Goal: Information Seeking & Learning: Learn about a topic

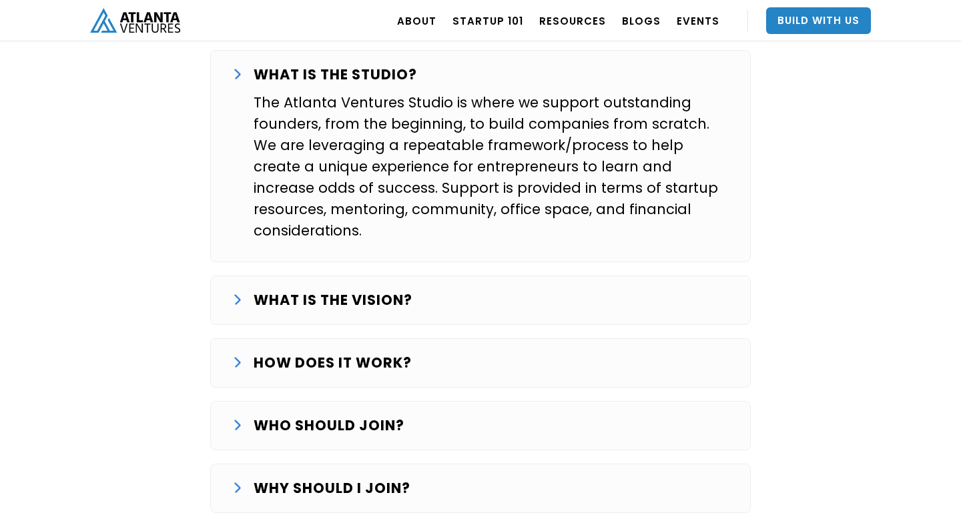
scroll to position [2245, 0]
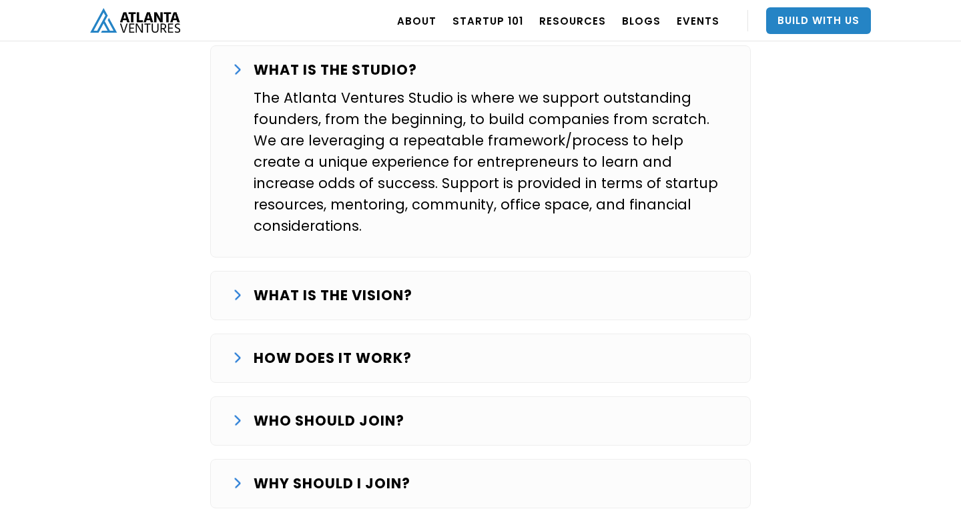
click at [476, 285] on div "WHAT IS THE VISION?" at bounding box center [480, 295] width 497 height 21
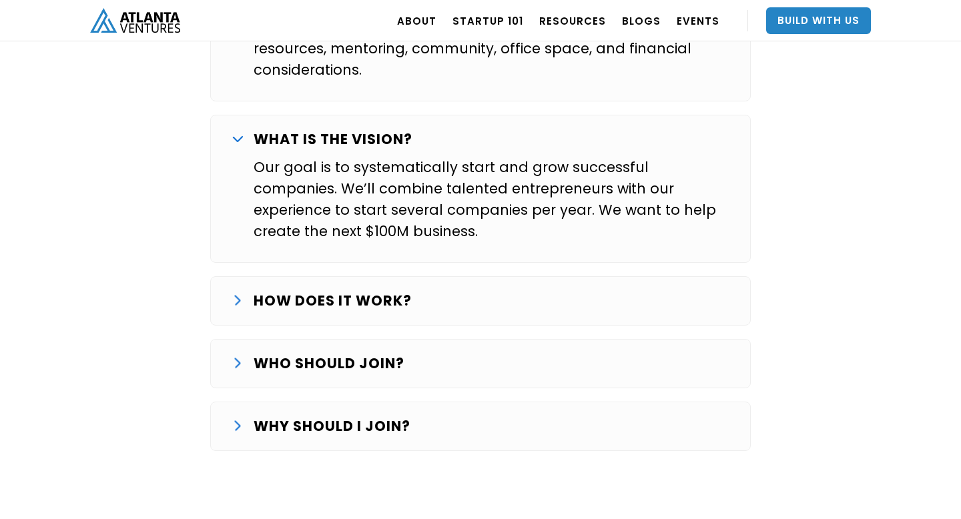
scroll to position [2412, 0]
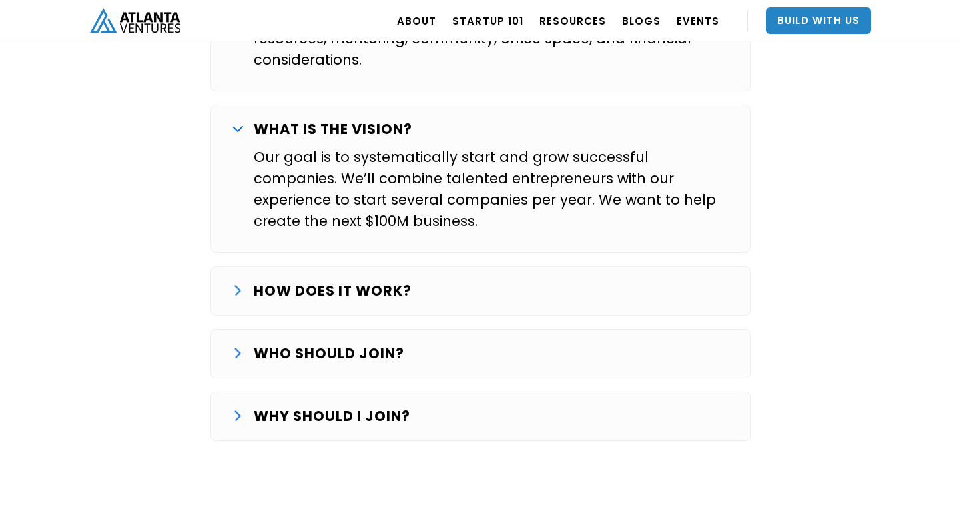
click at [473, 280] on div "HOW DOES IT WORK?" at bounding box center [480, 290] width 497 height 21
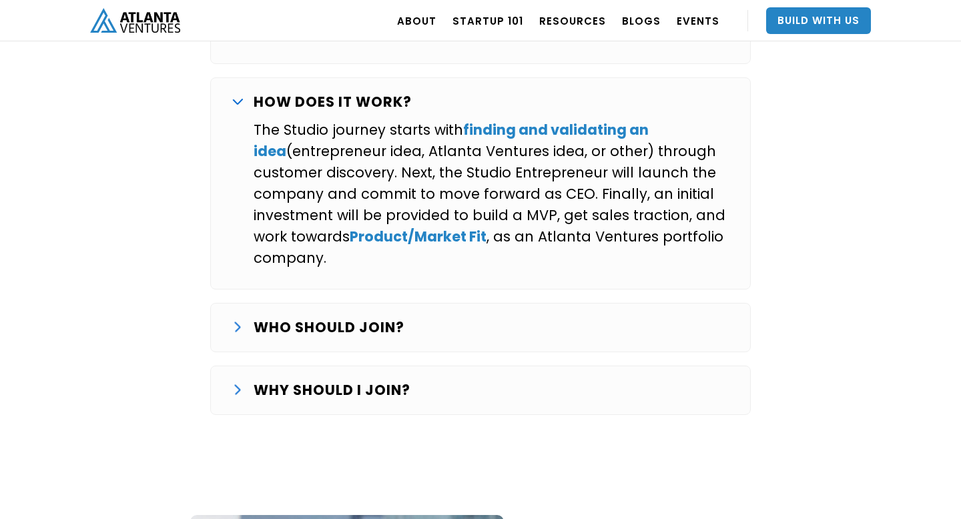
scroll to position [2617, 0]
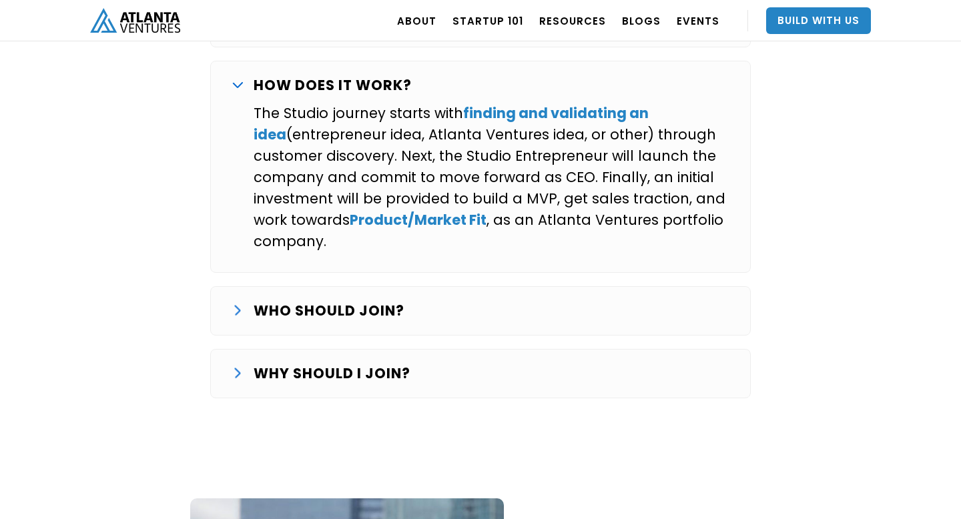
click at [461, 300] on div "WHO SHOULD JOIN?" at bounding box center [480, 310] width 497 height 21
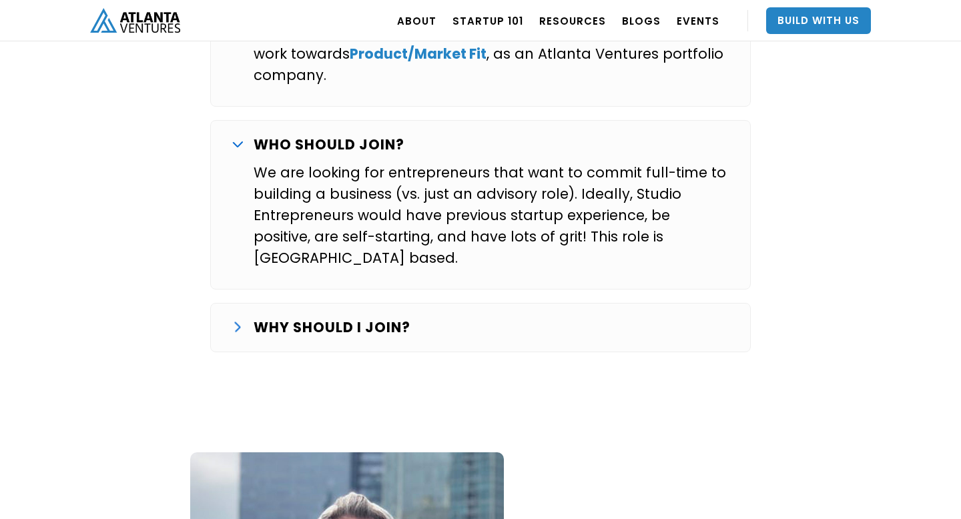
scroll to position [2784, 0]
click at [456, 316] on div "WHY SHOULD I JOIN?" at bounding box center [480, 326] width 497 height 21
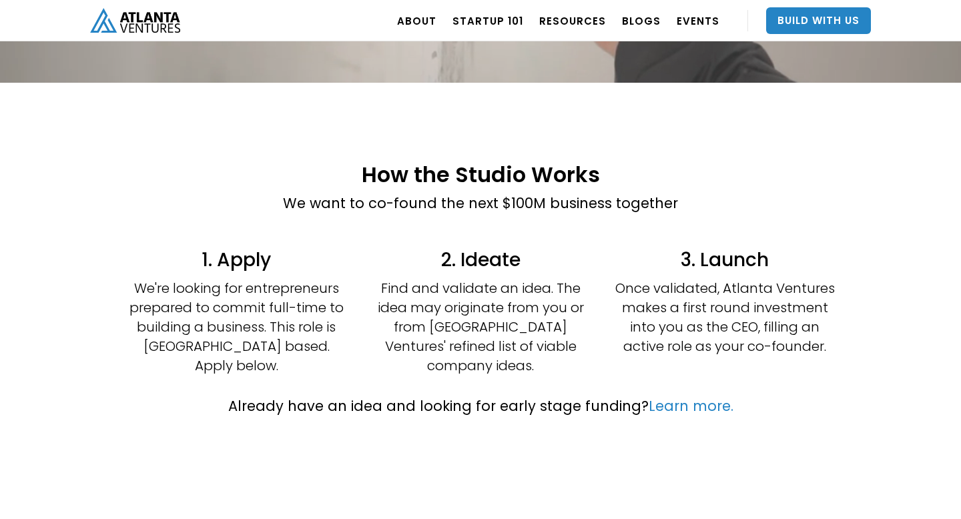
scroll to position [241, 0]
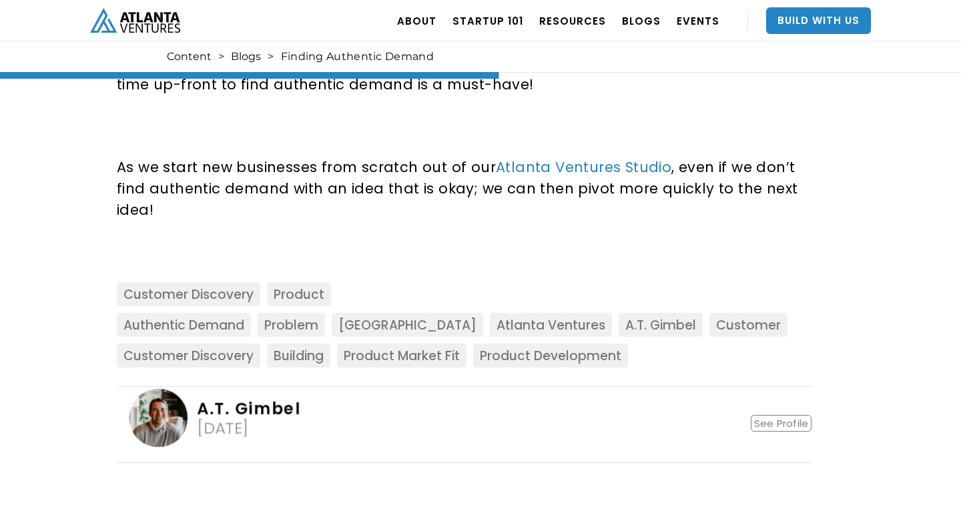
scroll to position [1327, 0]
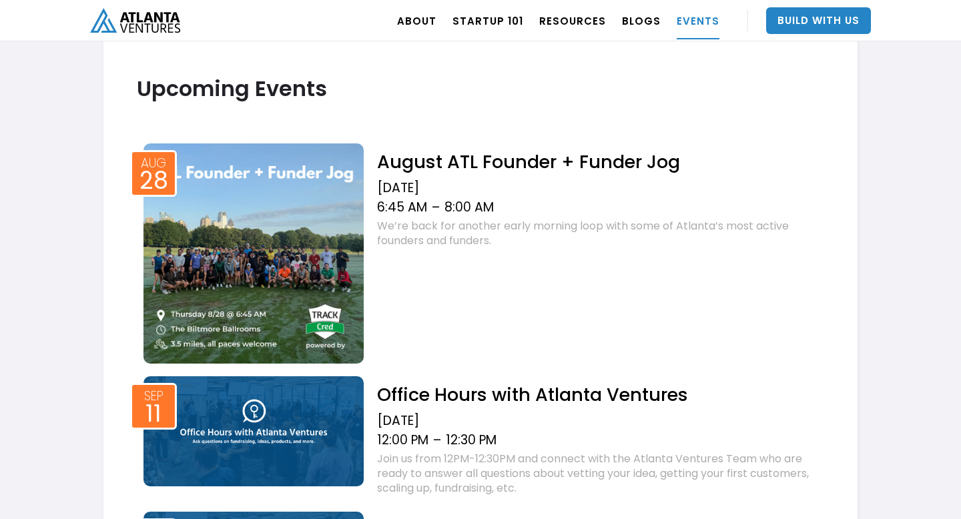
scroll to position [478, 0]
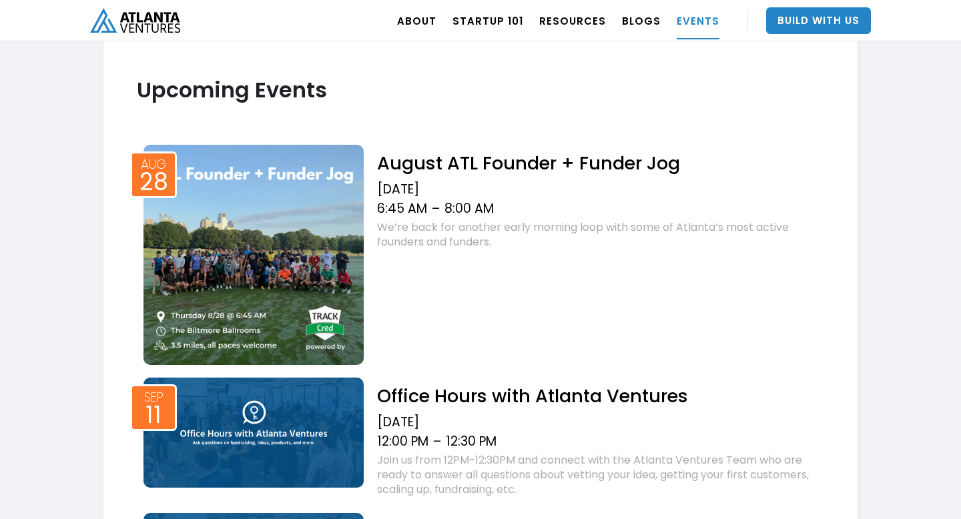
click at [256, 292] on img at bounding box center [254, 255] width 220 height 220
